Goal: Browse casually: Explore the website without a specific task or goal

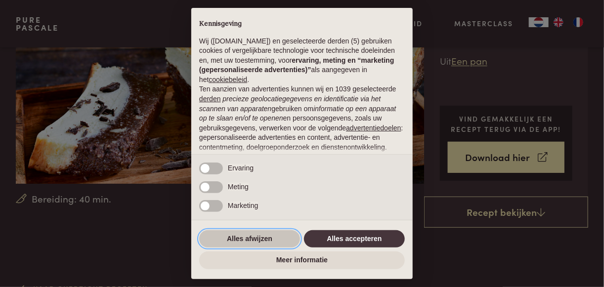
click at [274, 241] on button "Alles afwijzen" at bounding box center [249, 239] width 101 height 18
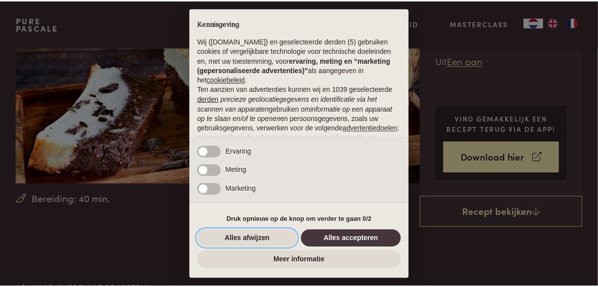
scroll to position [110, 0]
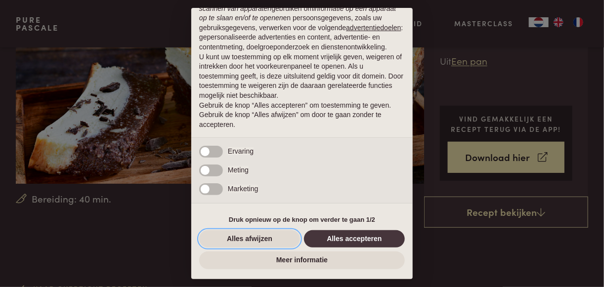
click at [252, 239] on button "Alles afwijzen" at bounding box center [249, 239] width 101 height 18
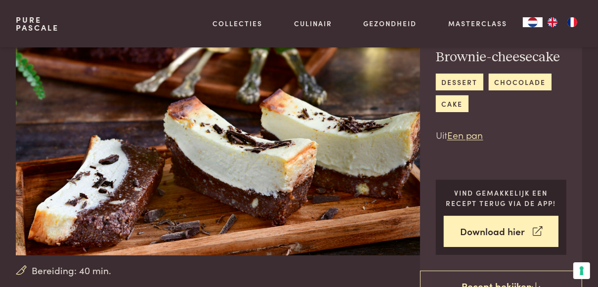
scroll to position [0, 0]
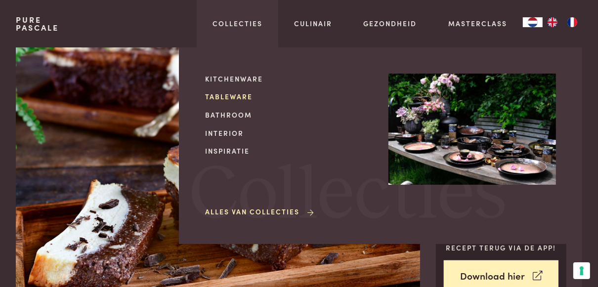
click at [231, 98] on link "Tableware" at bounding box center [289, 96] width 168 height 10
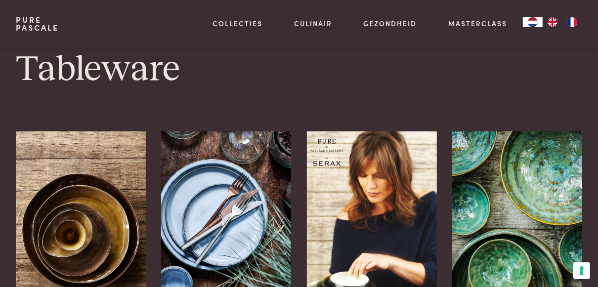
scroll to position [119, 0]
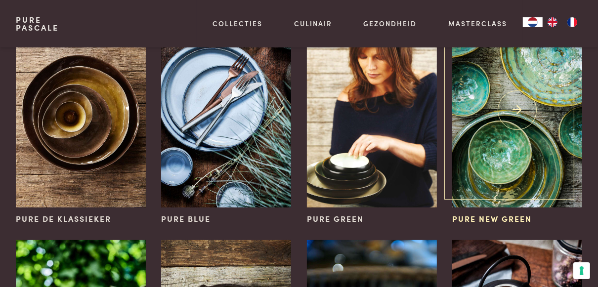
click at [494, 139] on img at bounding box center [517, 110] width 130 height 195
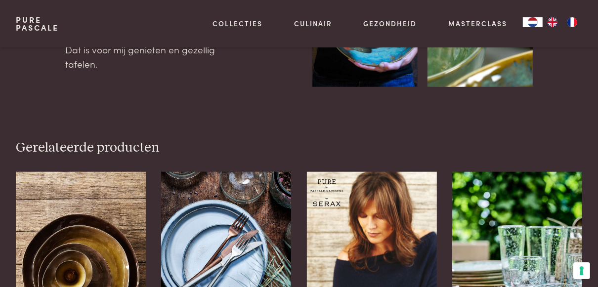
scroll to position [633, 0]
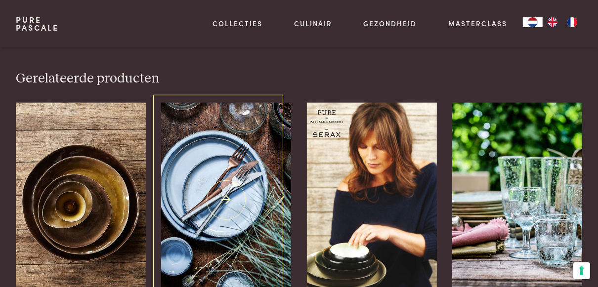
click at [226, 190] on img at bounding box center [226, 200] width 130 height 195
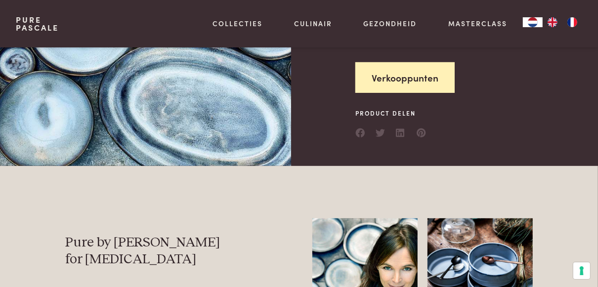
scroll to position [198, 0]
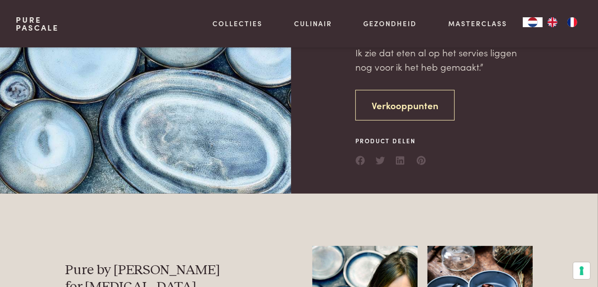
click at [380, 103] on link "Verkooppunten" at bounding box center [405, 105] width 99 height 31
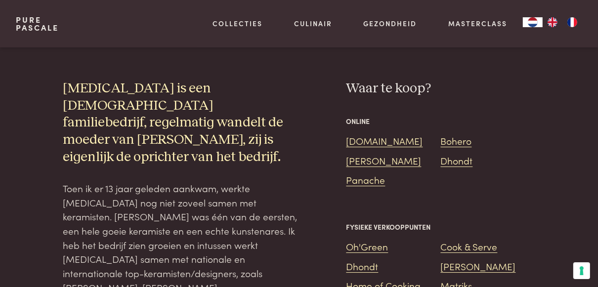
scroll to position [2124, 0]
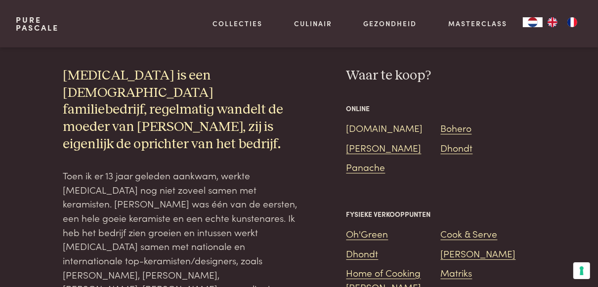
click at [358, 121] on link "Bol.com" at bounding box center [385, 127] width 77 height 13
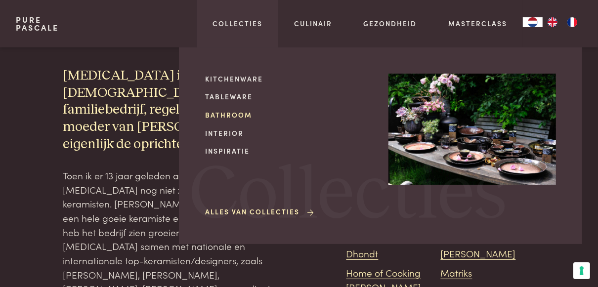
click at [222, 118] on link "Bathroom" at bounding box center [289, 115] width 168 height 10
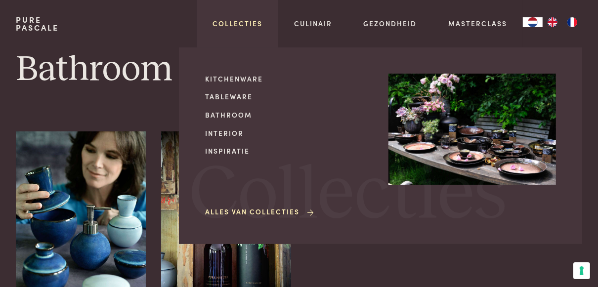
click at [232, 24] on link "Collecties" at bounding box center [238, 23] width 50 height 10
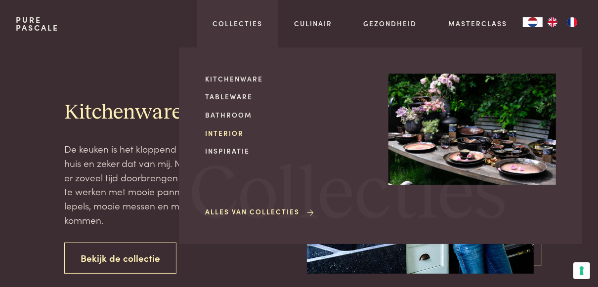
click at [214, 135] on link "Interior" at bounding box center [289, 133] width 168 height 10
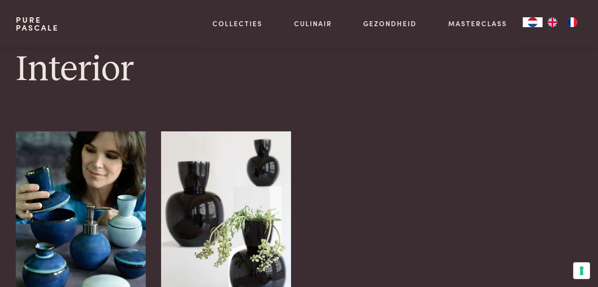
scroll to position [119, 0]
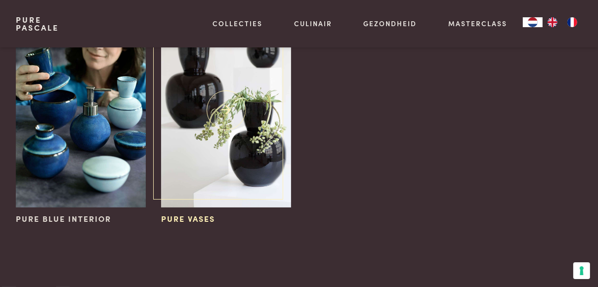
click at [243, 143] on img at bounding box center [226, 110] width 130 height 195
